Goal: Task Accomplishment & Management: Use online tool/utility

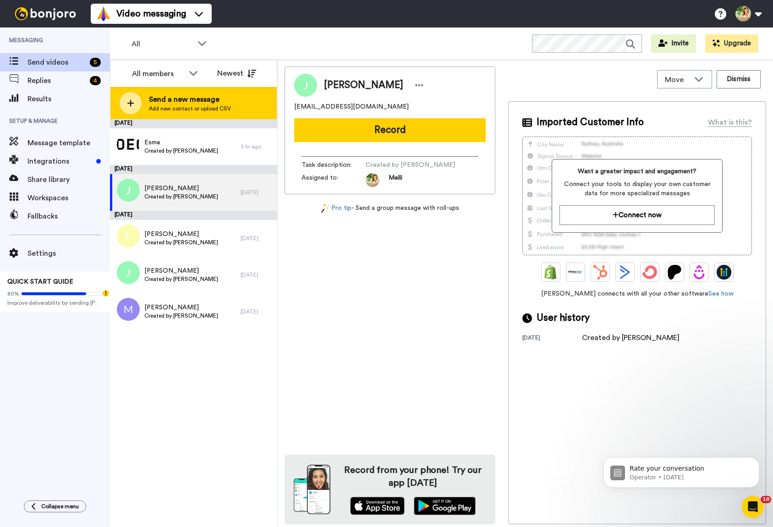
click at [180, 107] on span "Add new contact or upload CSV" at bounding box center [190, 108] width 82 height 7
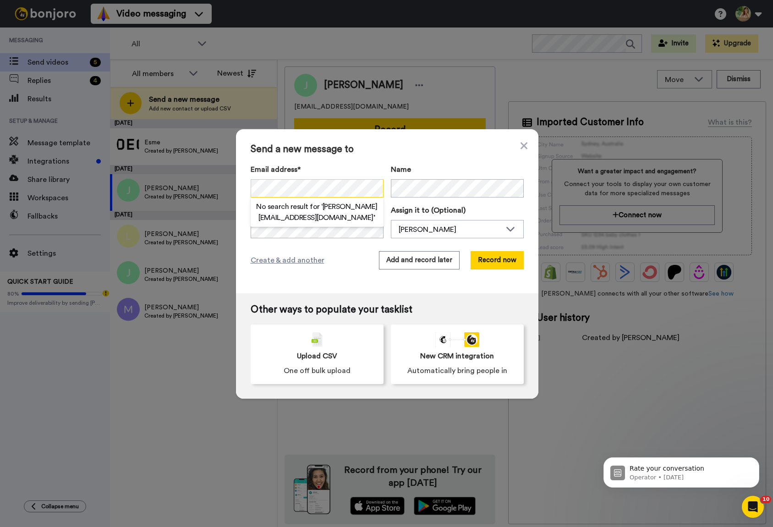
click at [249, 188] on div "Send a new message to Email address* No search result for ‘ [PERSON_NAME] [EMAI…" at bounding box center [387, 211] width 303 height 164
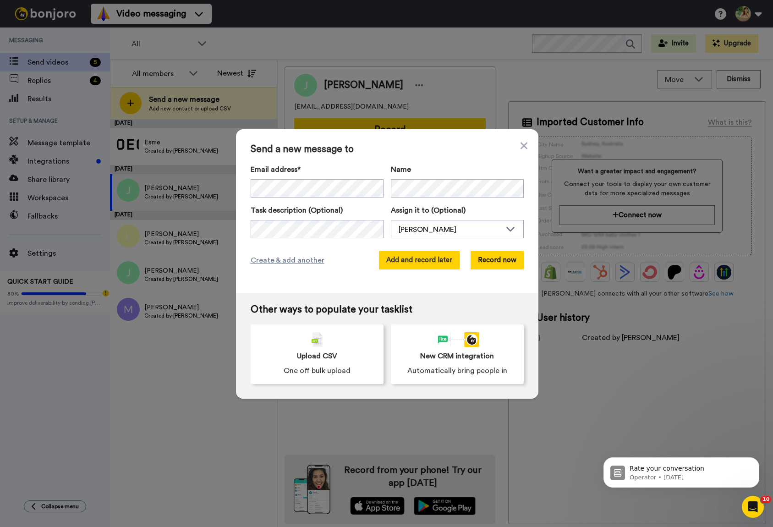
click at [416, 258] on button "Add and record later" at bounding box center [419, 260] width 81 height 18
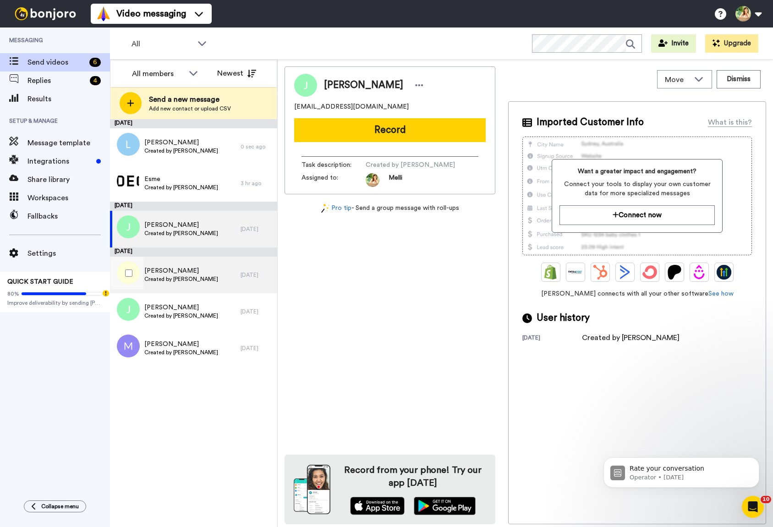
click at [174, 270] on span "[PERSON_NAME]" at bounding box center [181, 270] width 74 height 9
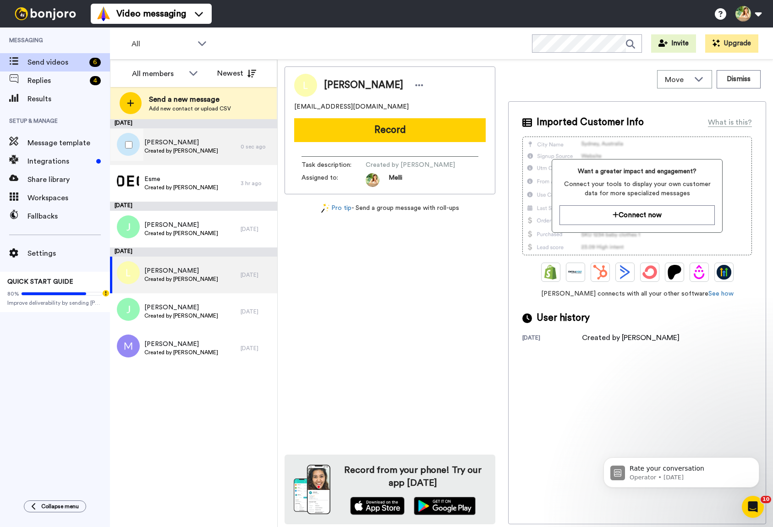
click at [193, 150] on span "Created by [PERSON_NAME]" at bounding box center [181, 150] width 74 height 7
